Goal: Transaction & Acquisition: Purchase product/service

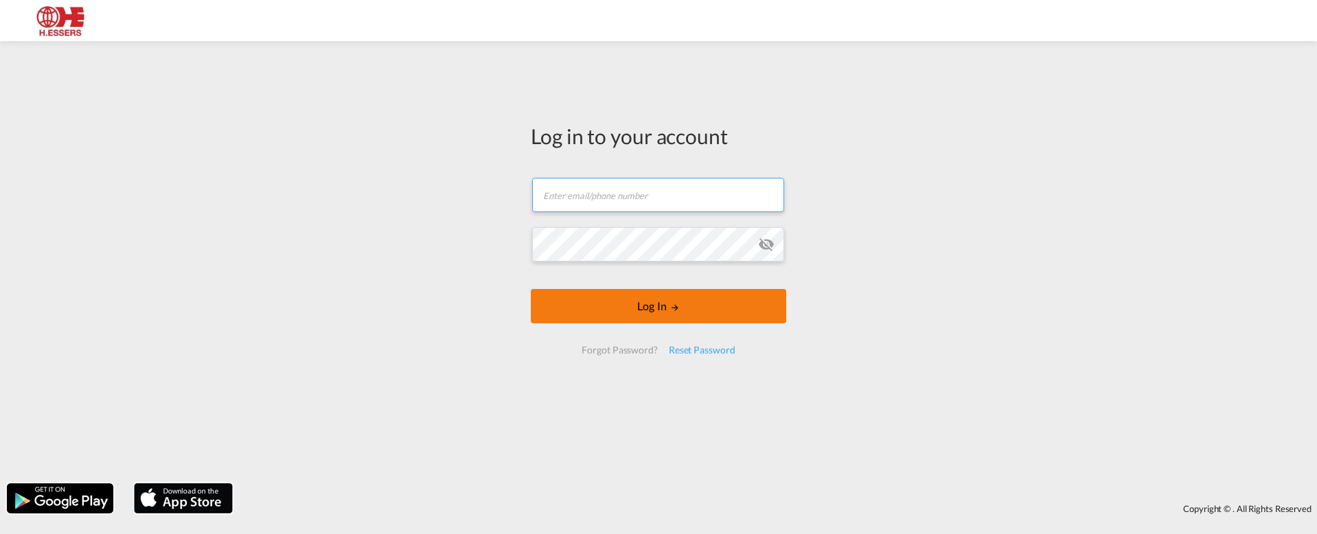
type input "[PERSON_NAME][EMAIL_ADDRESS][DOMAIN_NAME]"
click at [575, 311] on button "Log In" at bounding box center [658, 306] width 255 height 34
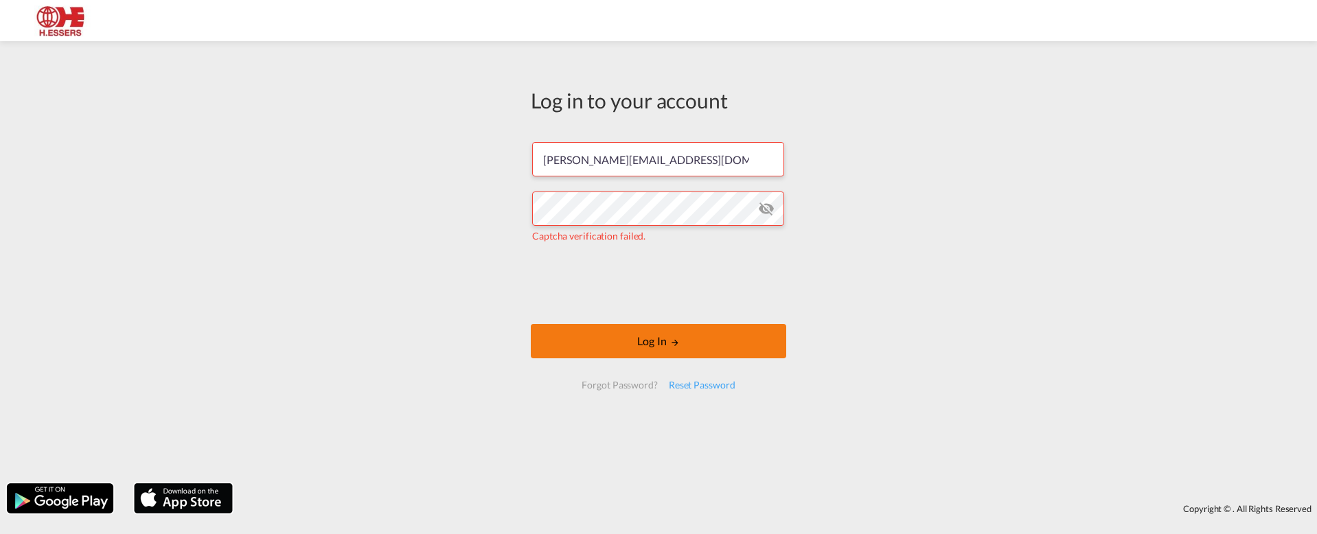
click at [623, 343] on button "Log In" at bounding box center [658, 341] width 255 height 34
click at [661, 349] on button "Log In" at bounding box center [658, 341] width 255 height 34
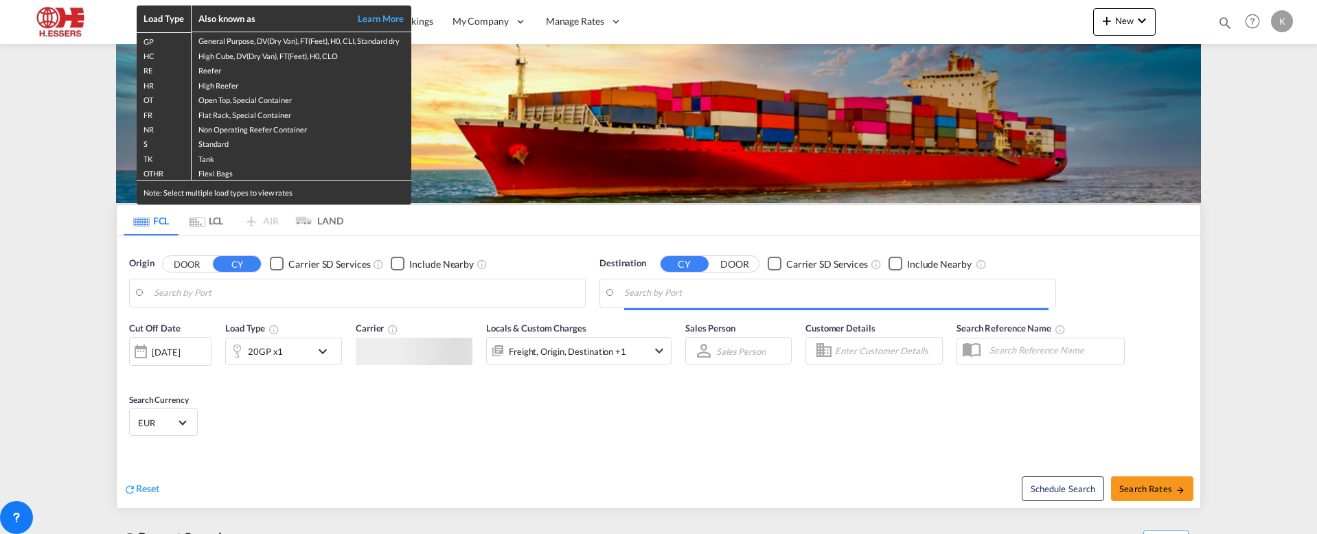
type input "[GEOGRAPHIC_DATA], BEANR"
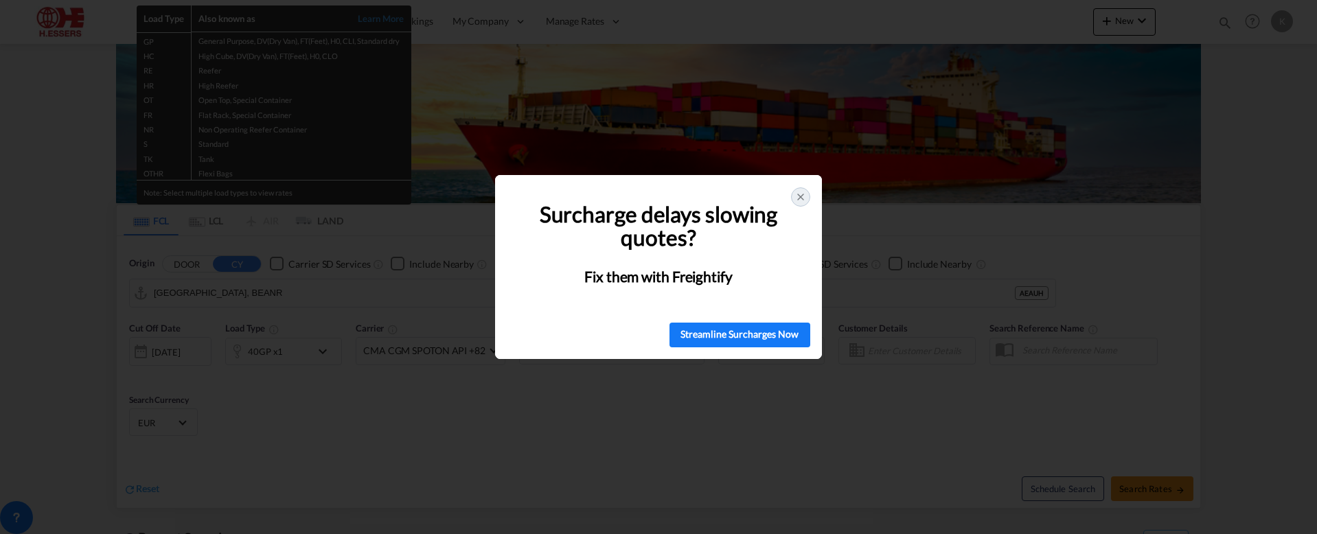
click at [805, 198] on icon at bounding box center [800, 197] width 11 height 11
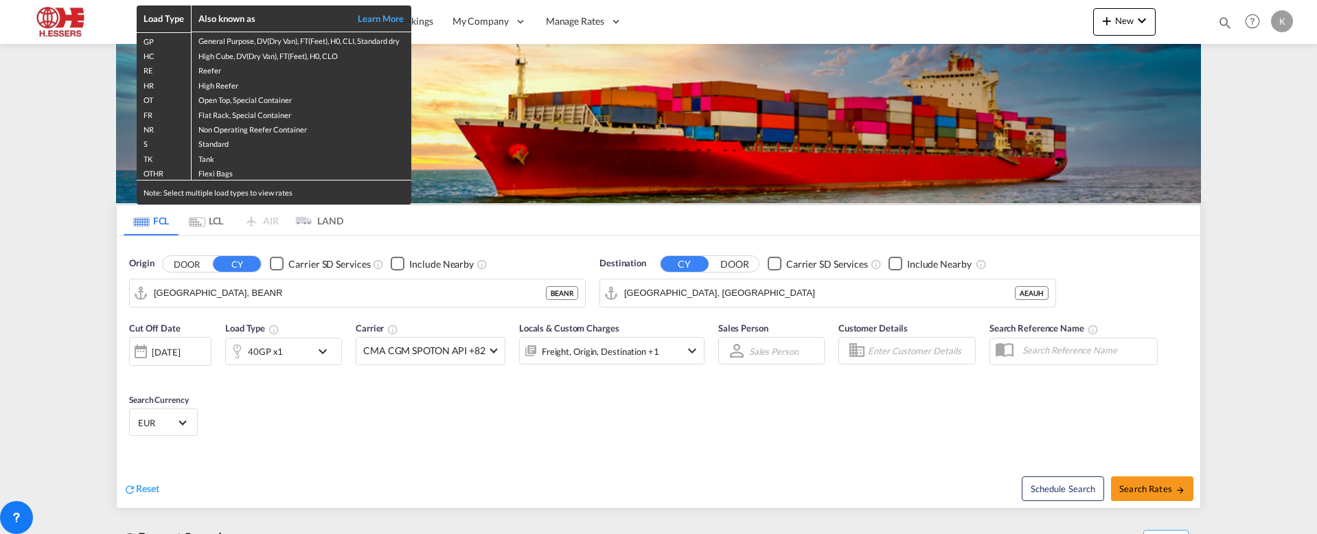
click at [494, 141] on div "Load Type Also known as Learn More GP General Purpose, DV(Dry Van), FT(Feet), H…" at bounding box center [658, 267] width 1317 height 534
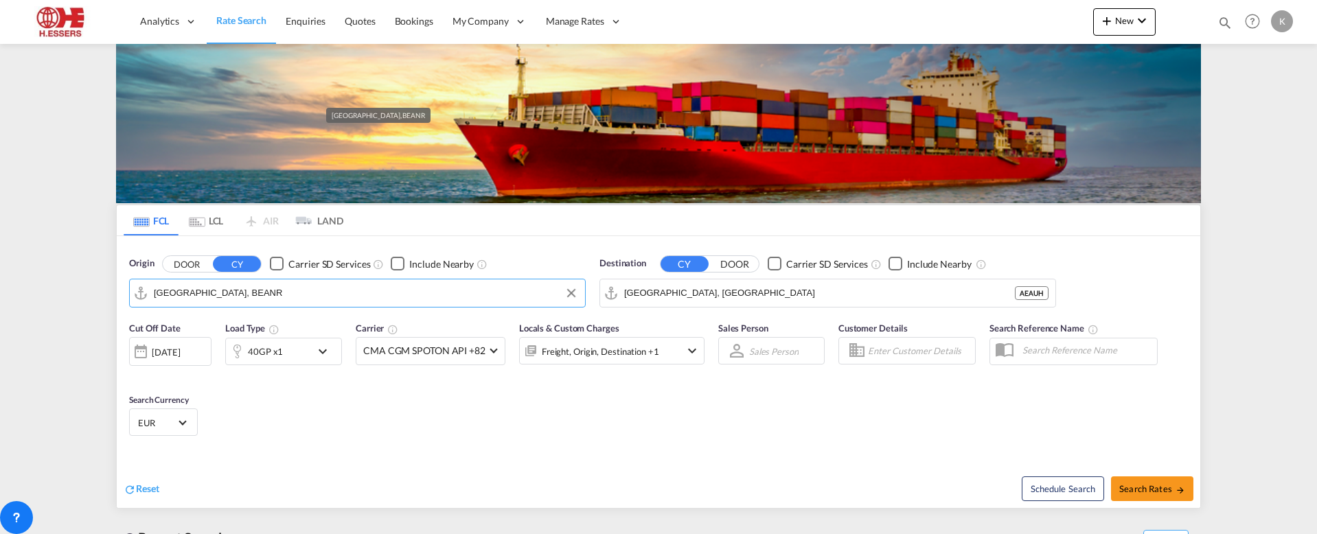
click at [429, 283] on input "[GEOGRAPHIC_DATA], BEANR" at bounding box center [366, 293] width 424 height 21
click at [761, 283] on md-autocomplete-wrap "[GEOGRAPHIC_DATA], [GEOGRAPHIC_DATA]" at bounding box center [836, 296] width 424 height 27
click at [759, 283] on input "[GEOGRAPHIC_DATA], [GEOGRAPHIC_DATA]" at bounding box center [836, 293] width 424 height 21
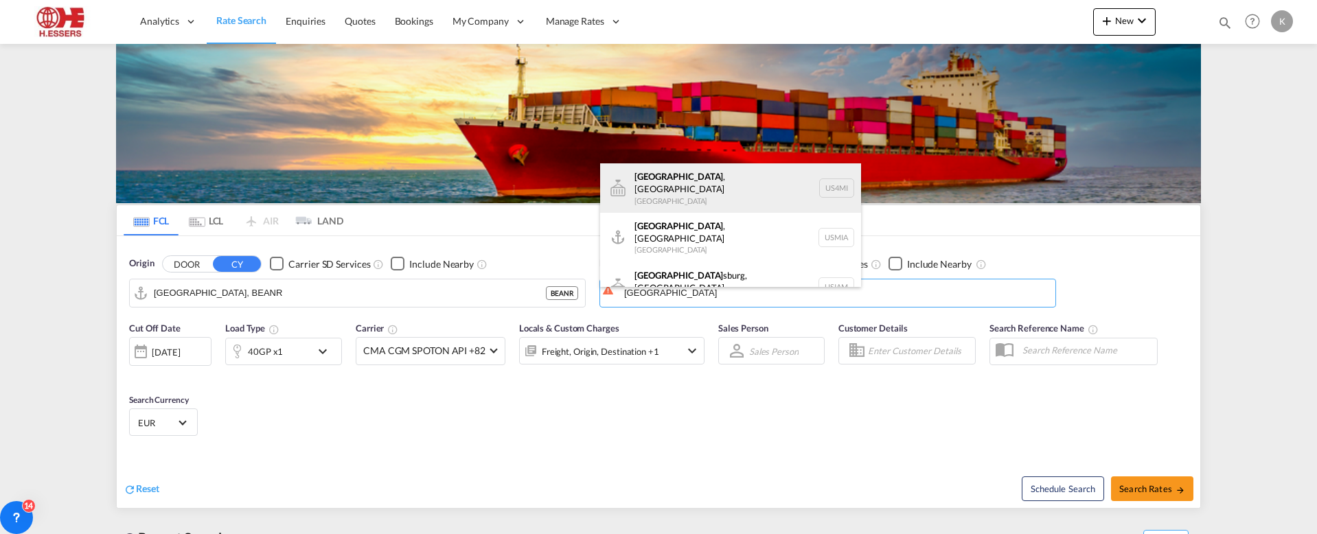
click at [689, 194] on div "[GEOGRAPHIC_DATA] , [GEOGRAPHIC_DATA] [GEOGRAPHIC_DATA] US4MI" at bounding box center [730, 187] width 261 height 49
type input "[GEOGRAPHIC_DATA], [GEOGRAPHIC_DATA], US4MI"
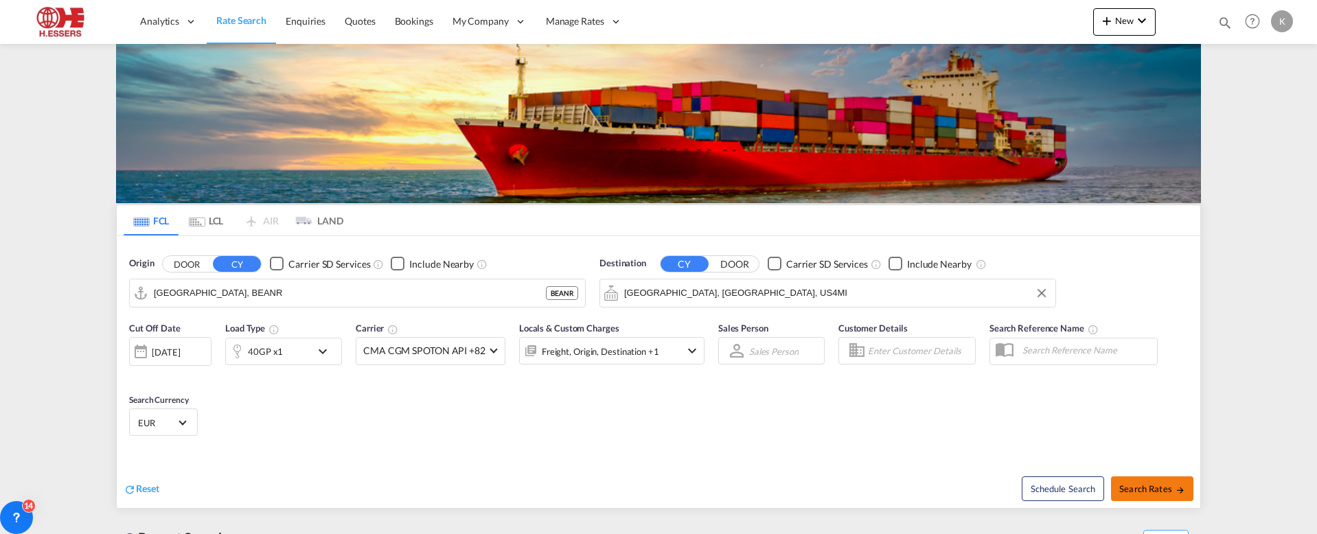
click at [1162, 483] on span "Search Rates" at bounding box center [1152, 488] width 66 height 11
type input "BEANR to US4MI / [DATE]"
